Goal: Task Accomplishment & Management: Use online tool/utility

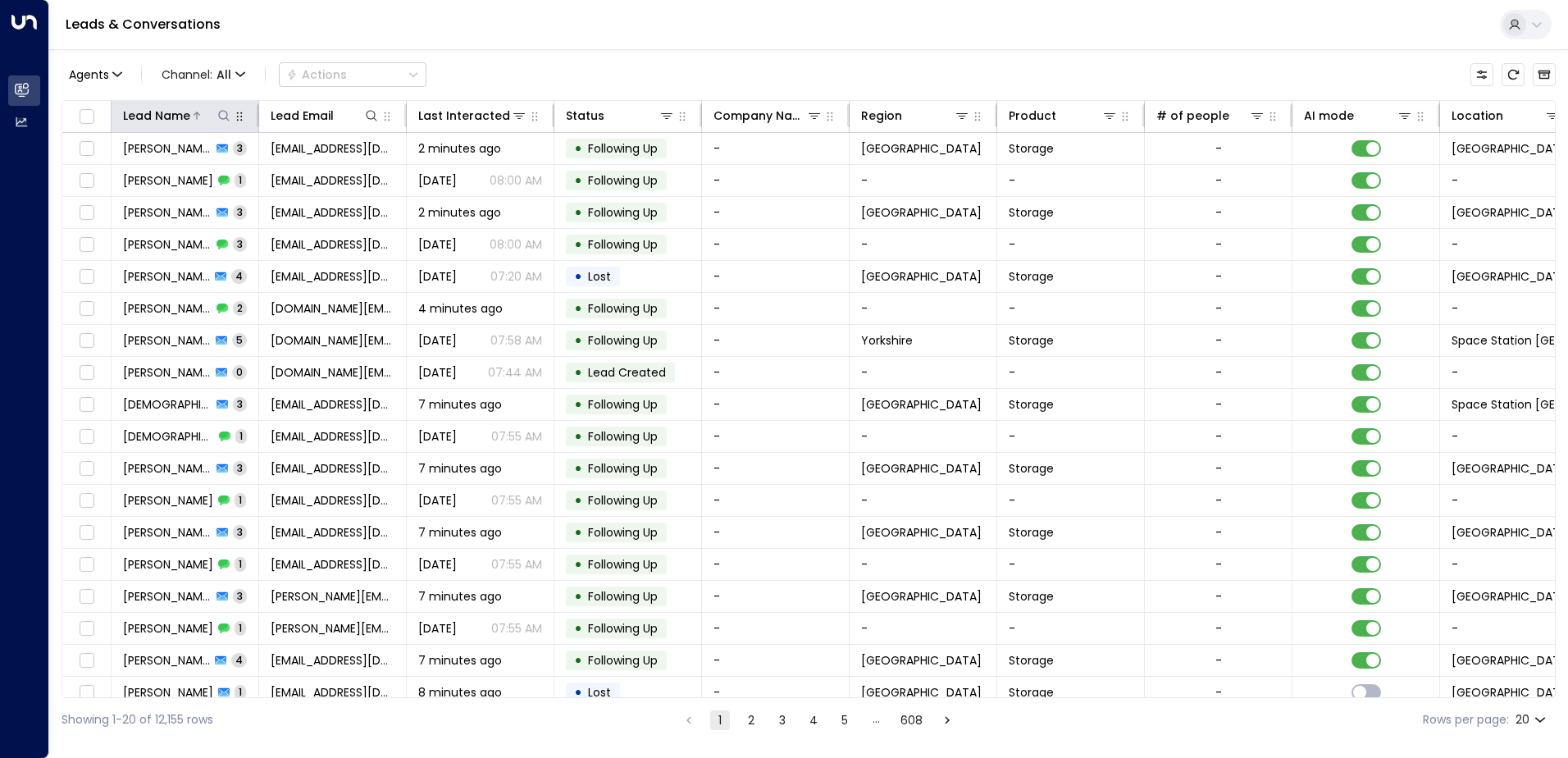
click at [222, 119] on icon at bounding box center [224, 116] width 13 height 13
type input "*******"
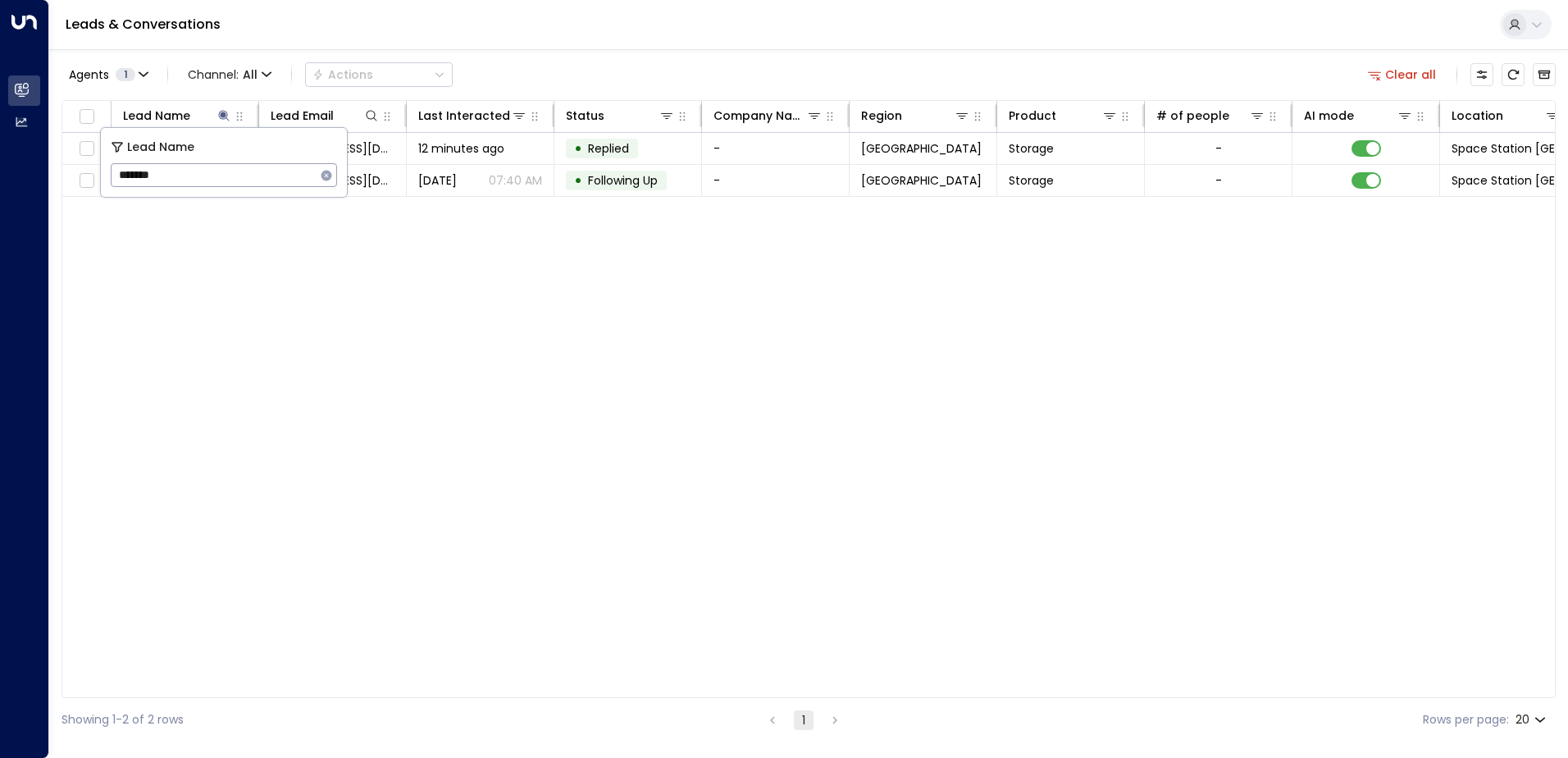
click at [583, 69] on div "Agents 1 Channel: All Actions Clear all" at bounding box center [808, 74] width 1494 height 35
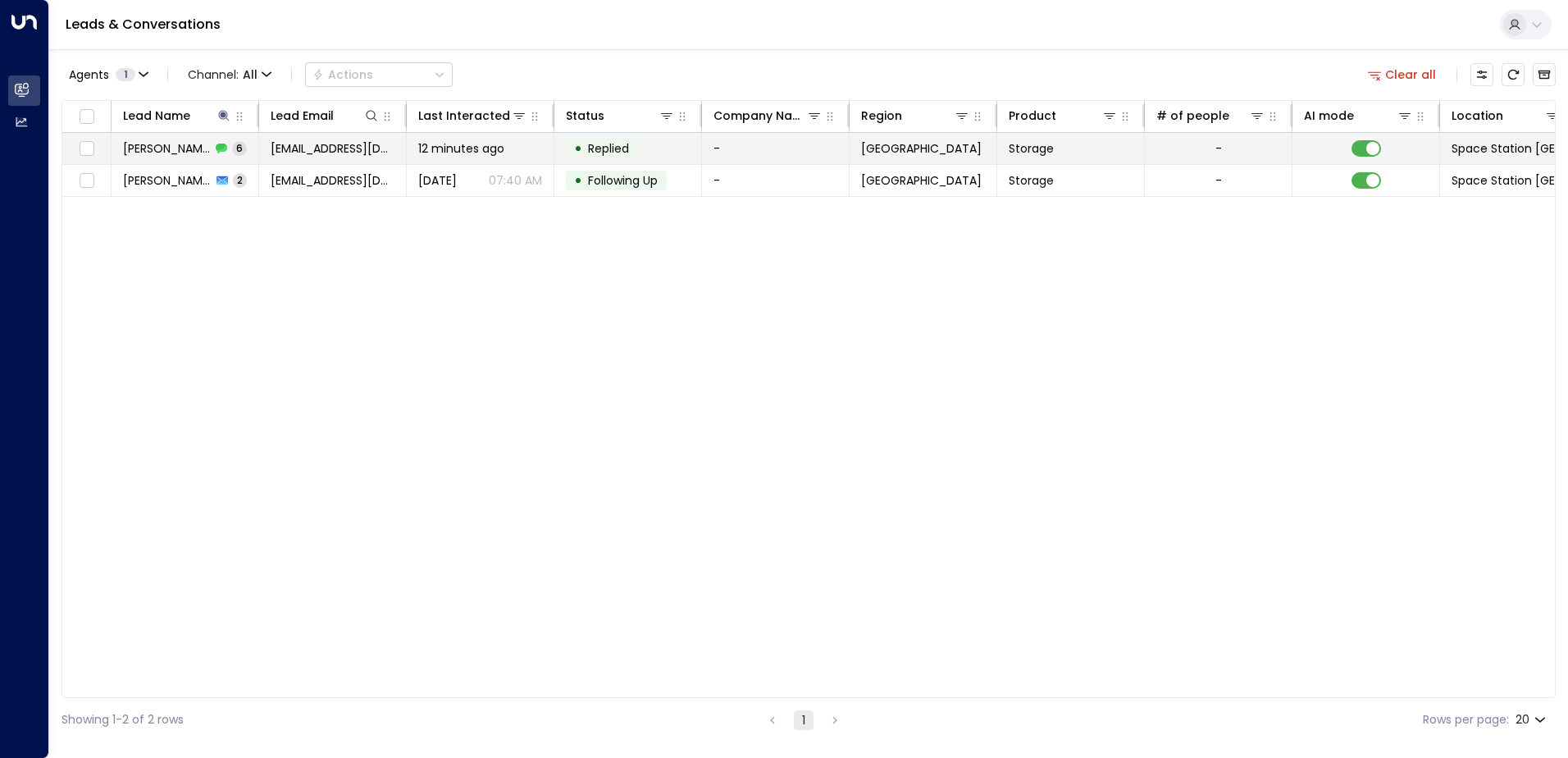
click at [670, 149] on td "• Replied" at bounding box center [628, 147] width 147 height 31
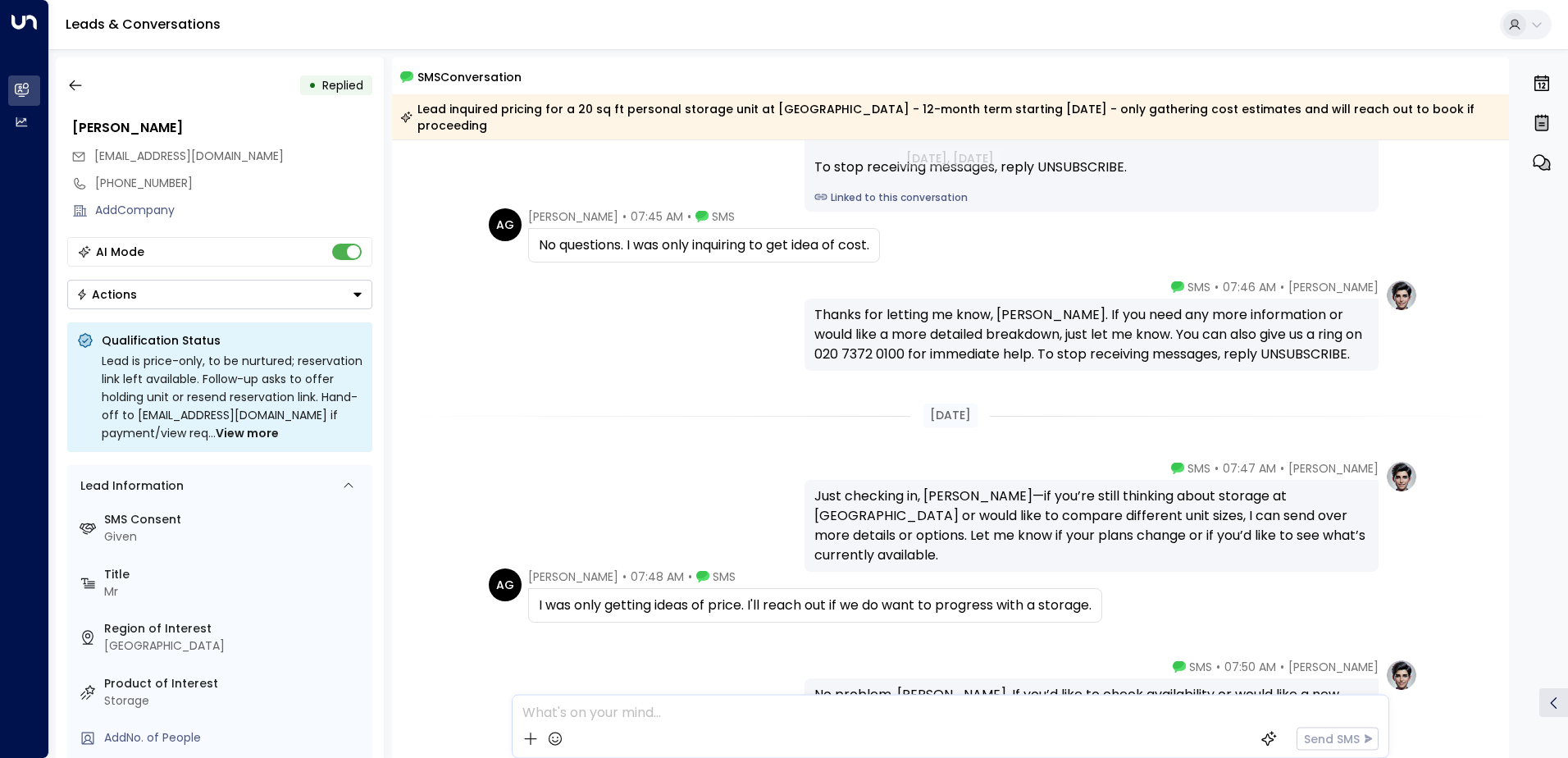
scroll to position [320, 0]
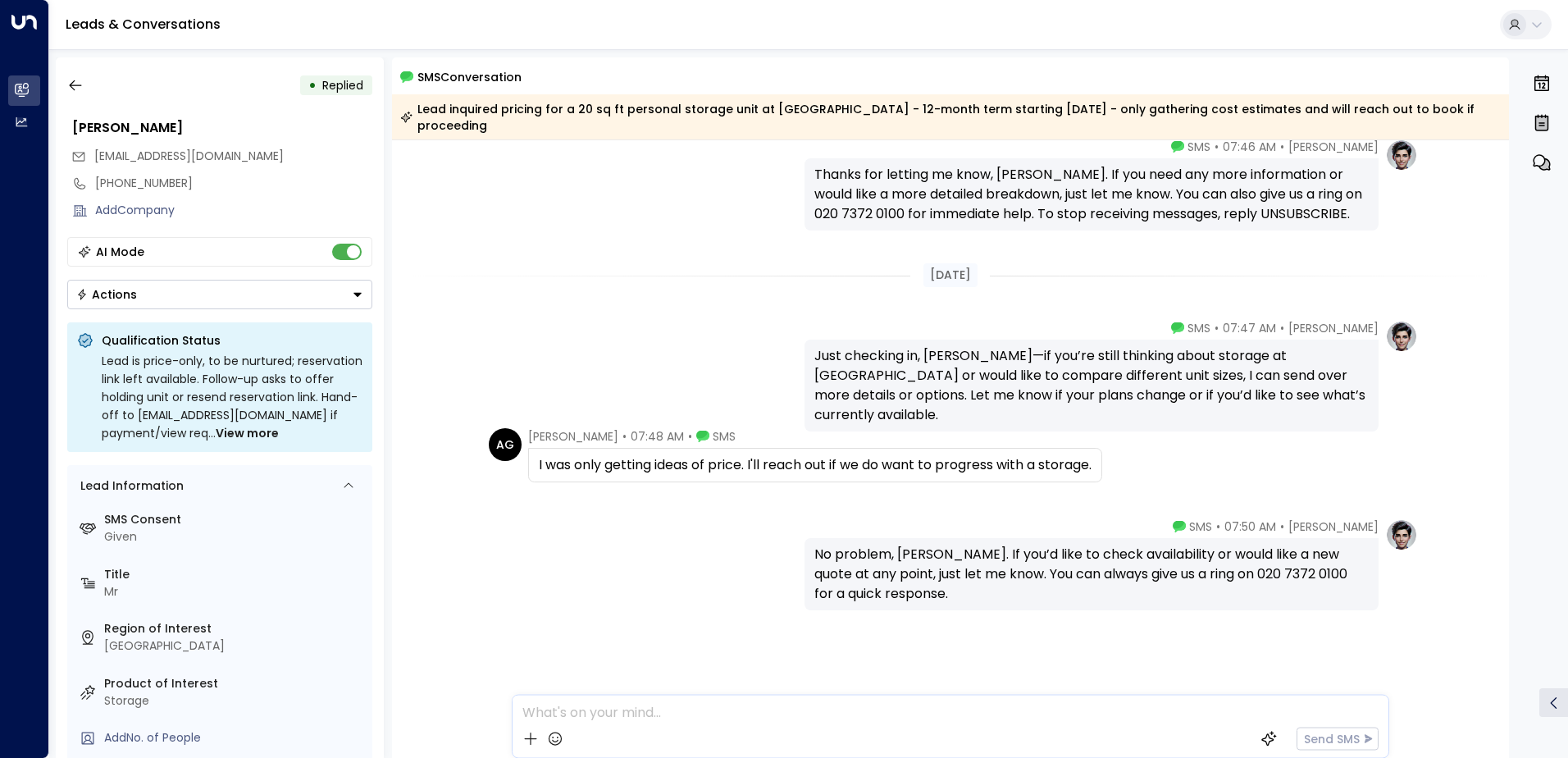
drag, startPoint x: 597, startPoint y: 467, endPoint x: 531, endPoint y: 443, distance: 70.2
click at [531, 448] on div "I was only getting ideas of price. I'll reach out if we do want to progress wit…" at bounding box center [815, 465] width 574 height 35
drag, startPoint x: 531, startPoint y: 443, endPoint x: 553, endPoint y: 461, distance: 28.4
copy div "I was only getting ideas of price. I'll reach out if we do want to progress wit…"
click at [69, 83] on icon "button" at bounding box center [76, 86] width 17 height 17
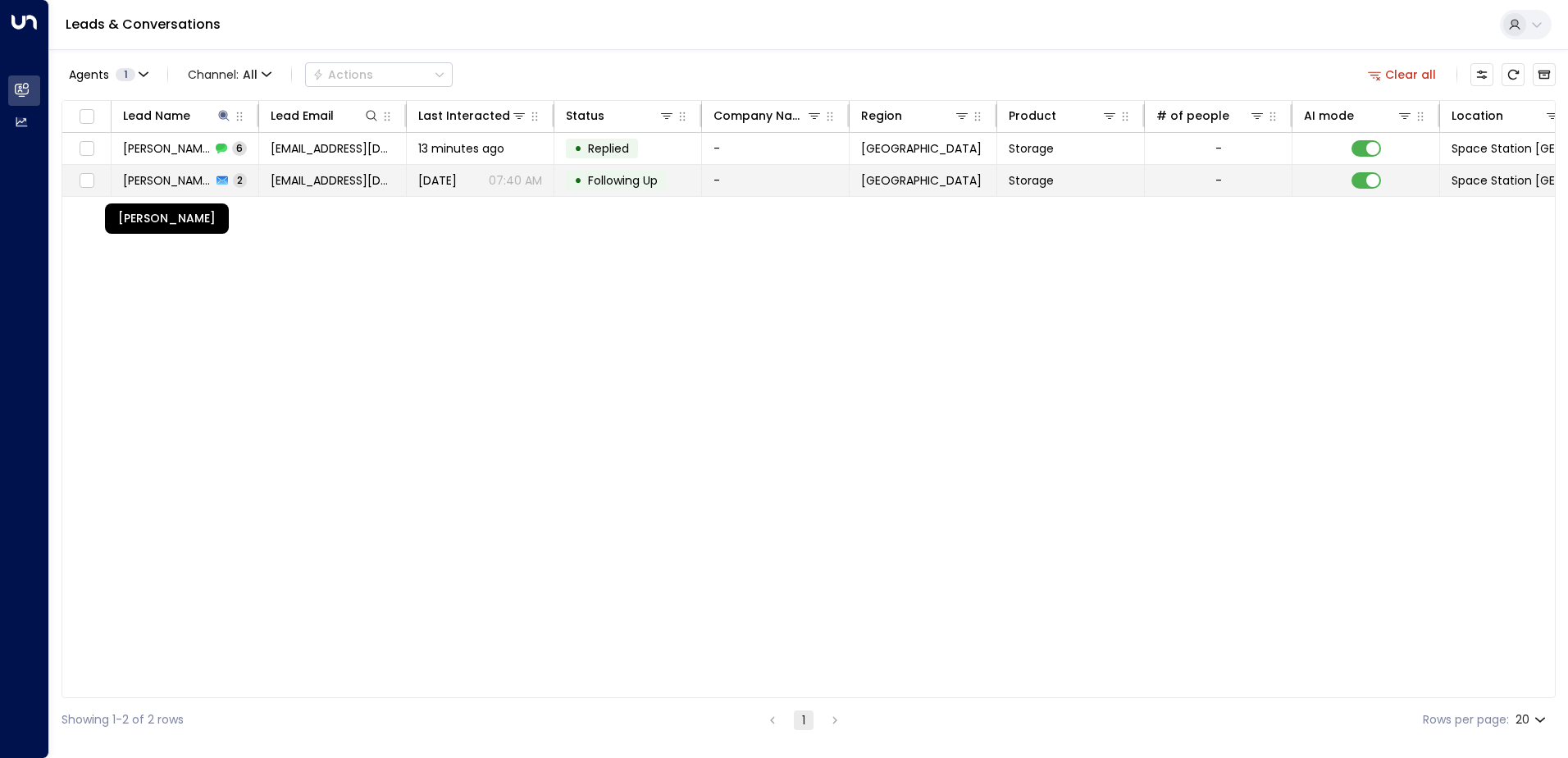
click at [169, 187] on span "[PERSON_NAME]" at bounding box center [167, 180] width 89 height 17
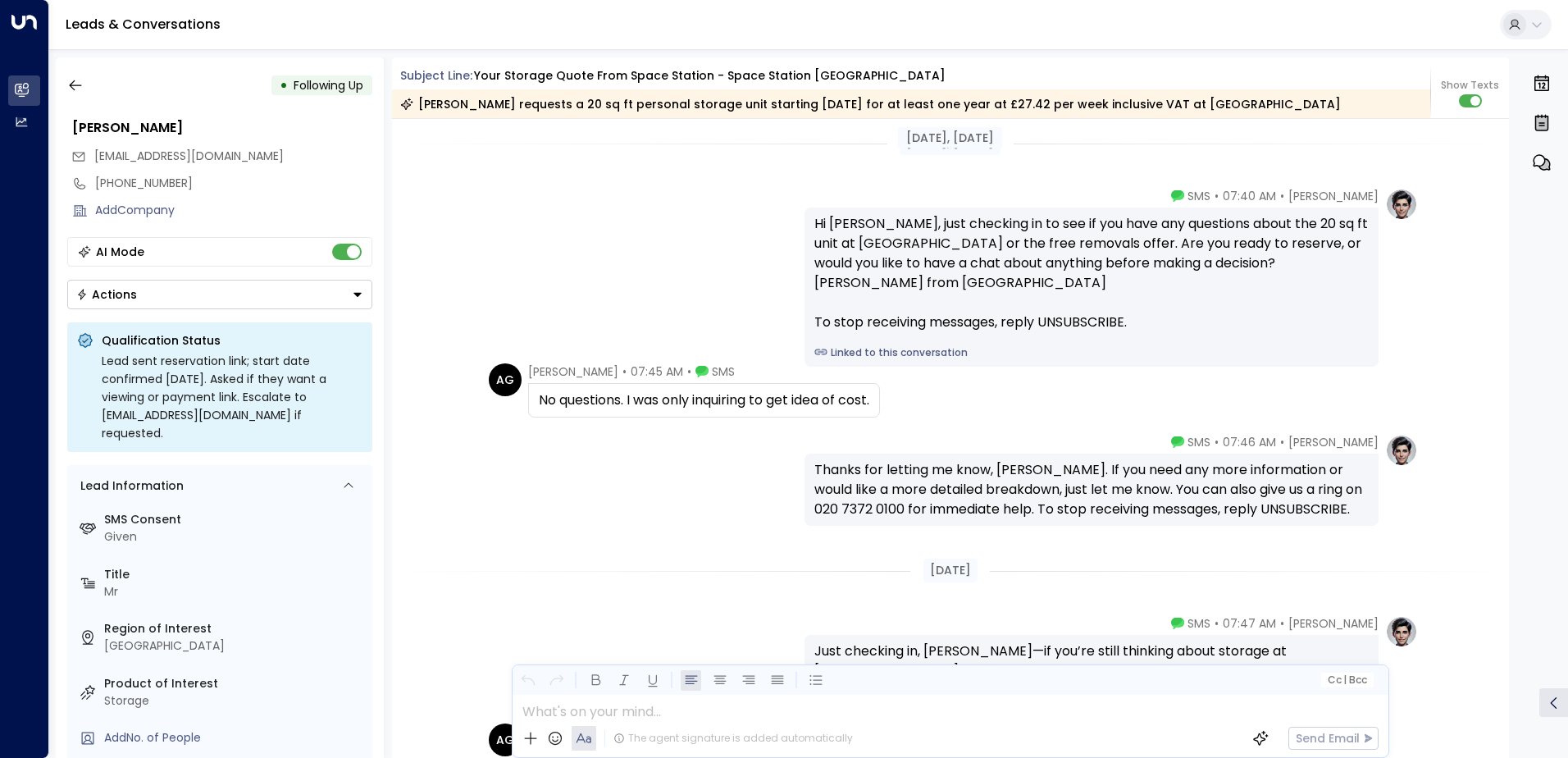
scroll to position [1760, 0]
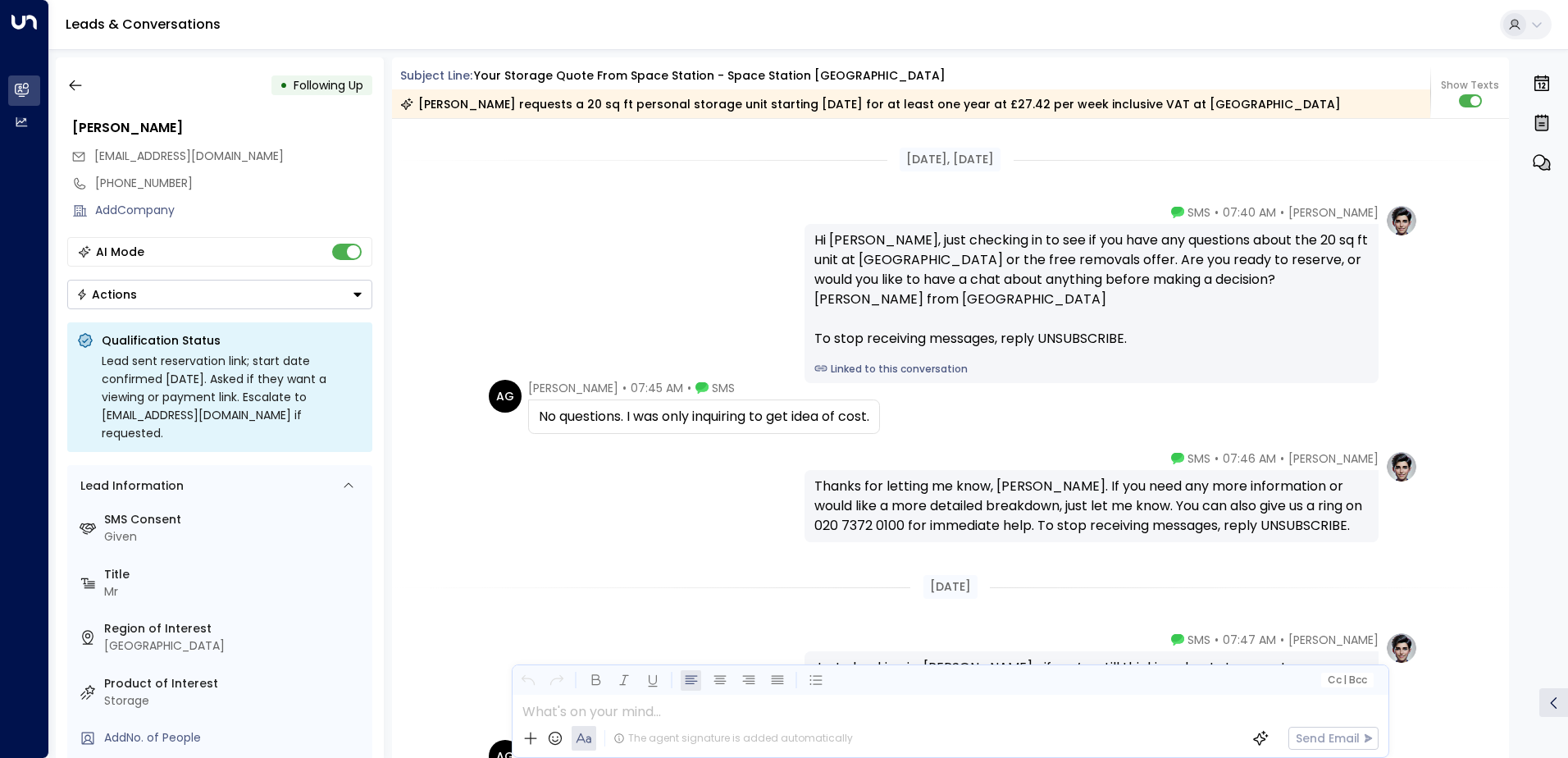
click at [77, 67] on div "• Following Up [PERSON_NAME] [EMAIL_ADDRESS][DOMAIN_NAME] [PHONE_NUMBER] Add Co…" at bounding box center [219, 407] width 328 height 700
click at [85, 87] on button "button" at bounding box center [76, 86] width 30 height 30
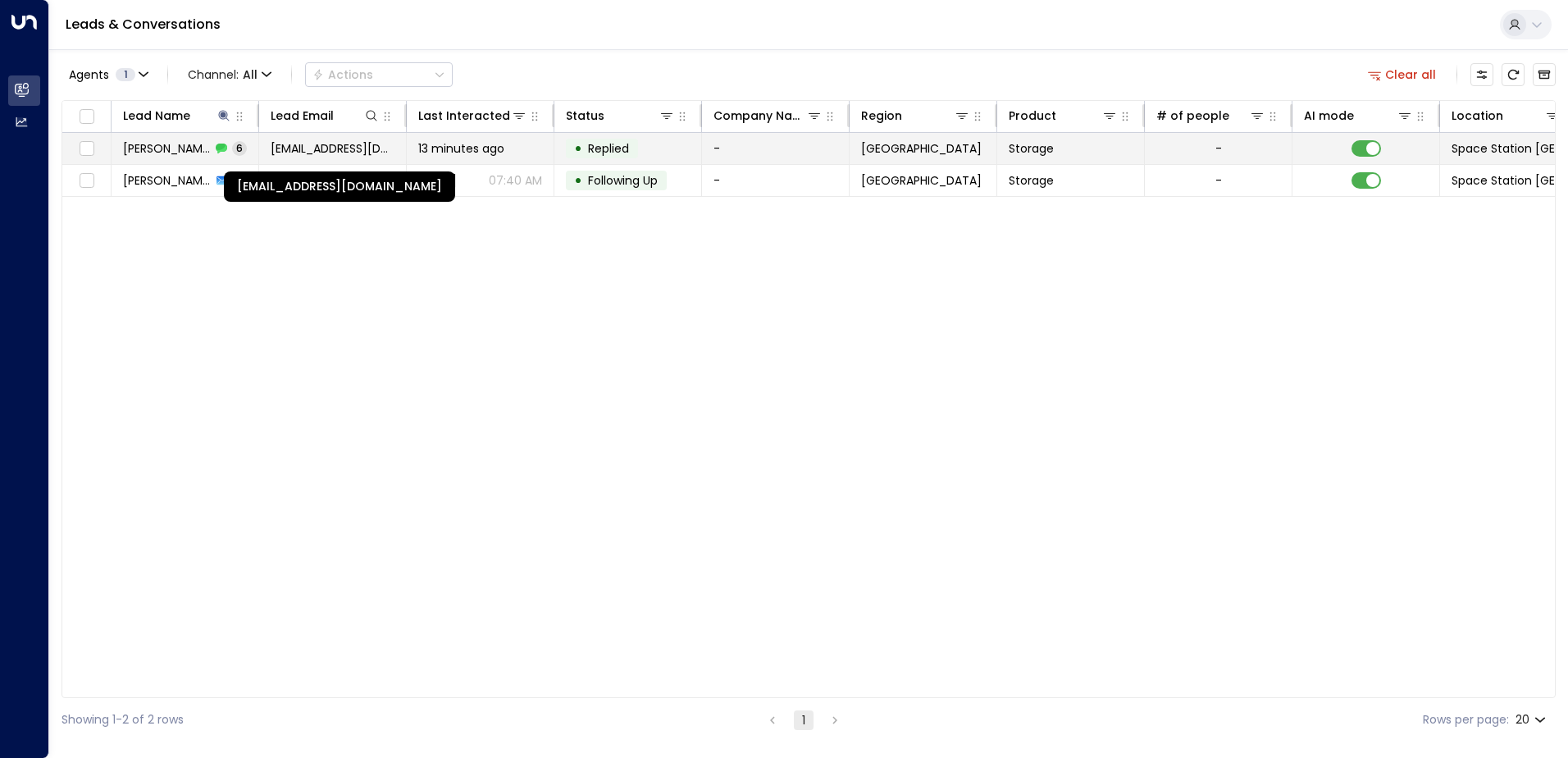
click at [322, 145] on span "[EMAIL_ADDRESS][DOMAIN_NAME]" at bounding box center [332, 148] width 124 height 17
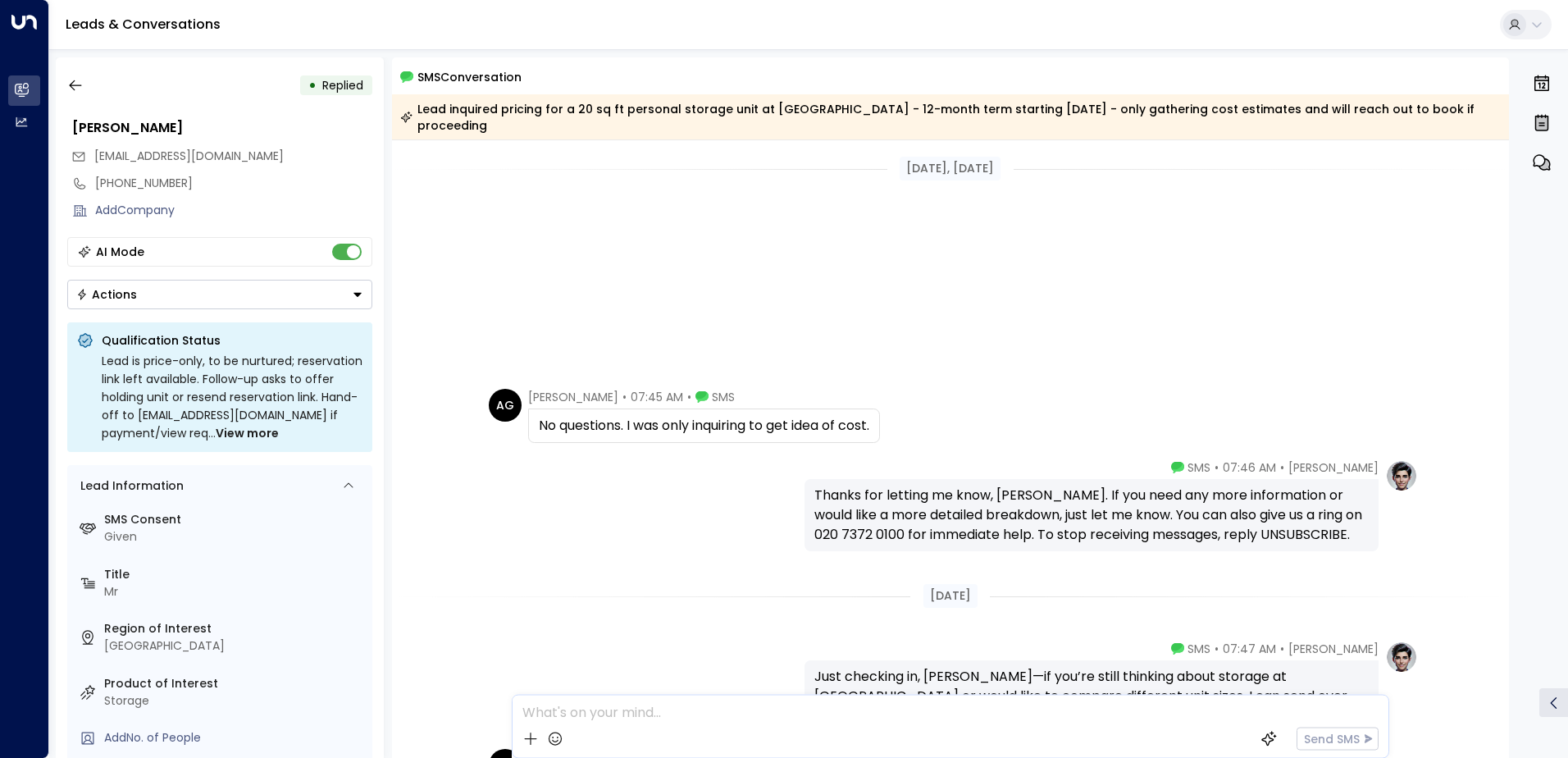
scroll to position [320, 0]
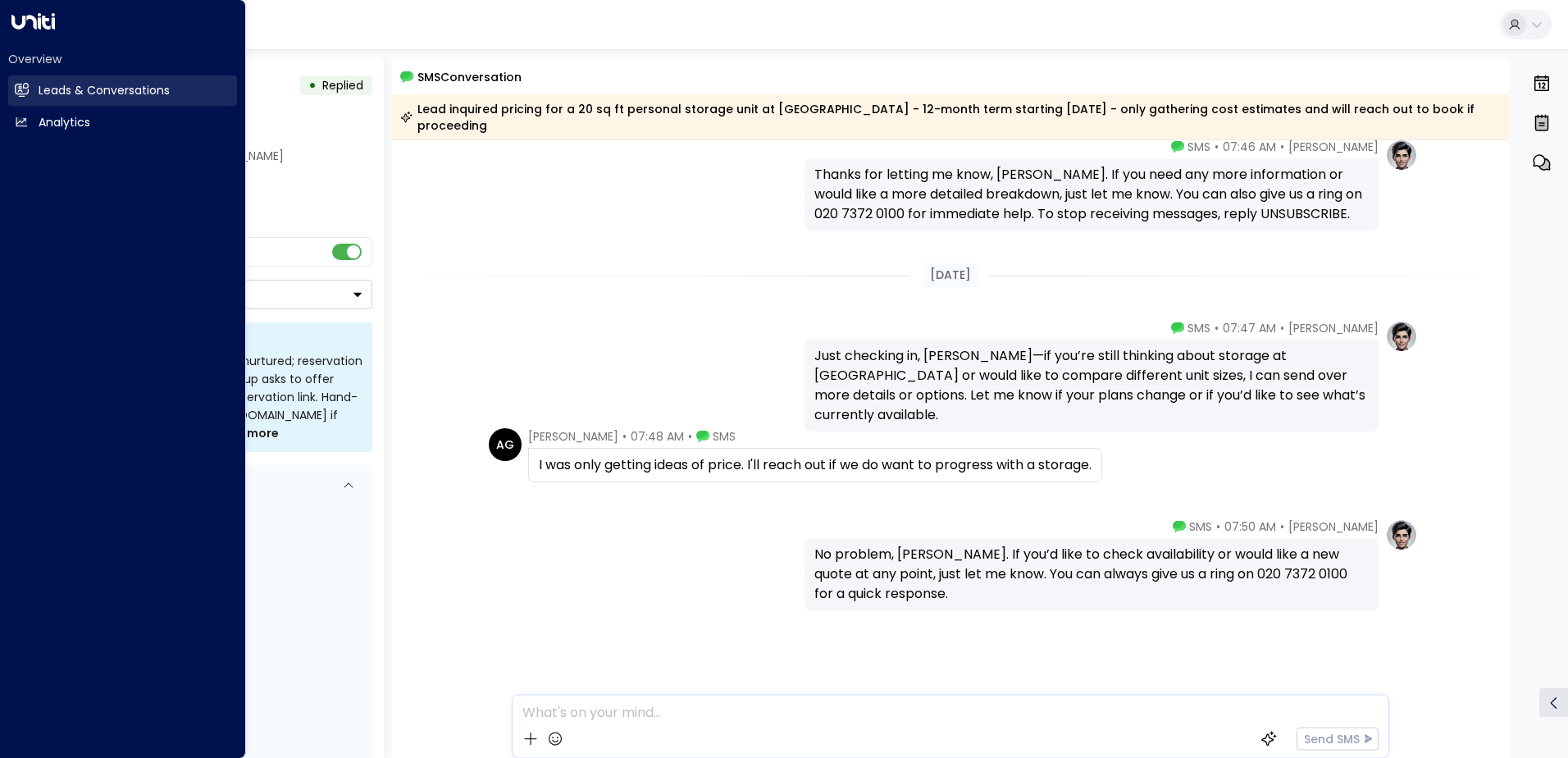
click at [44, 94] on h2 "Leads & Conversations" at bounding box center [104, 91] width 132 height 17
